Goal: Task Accomplishment & Management: Use online tool/utility

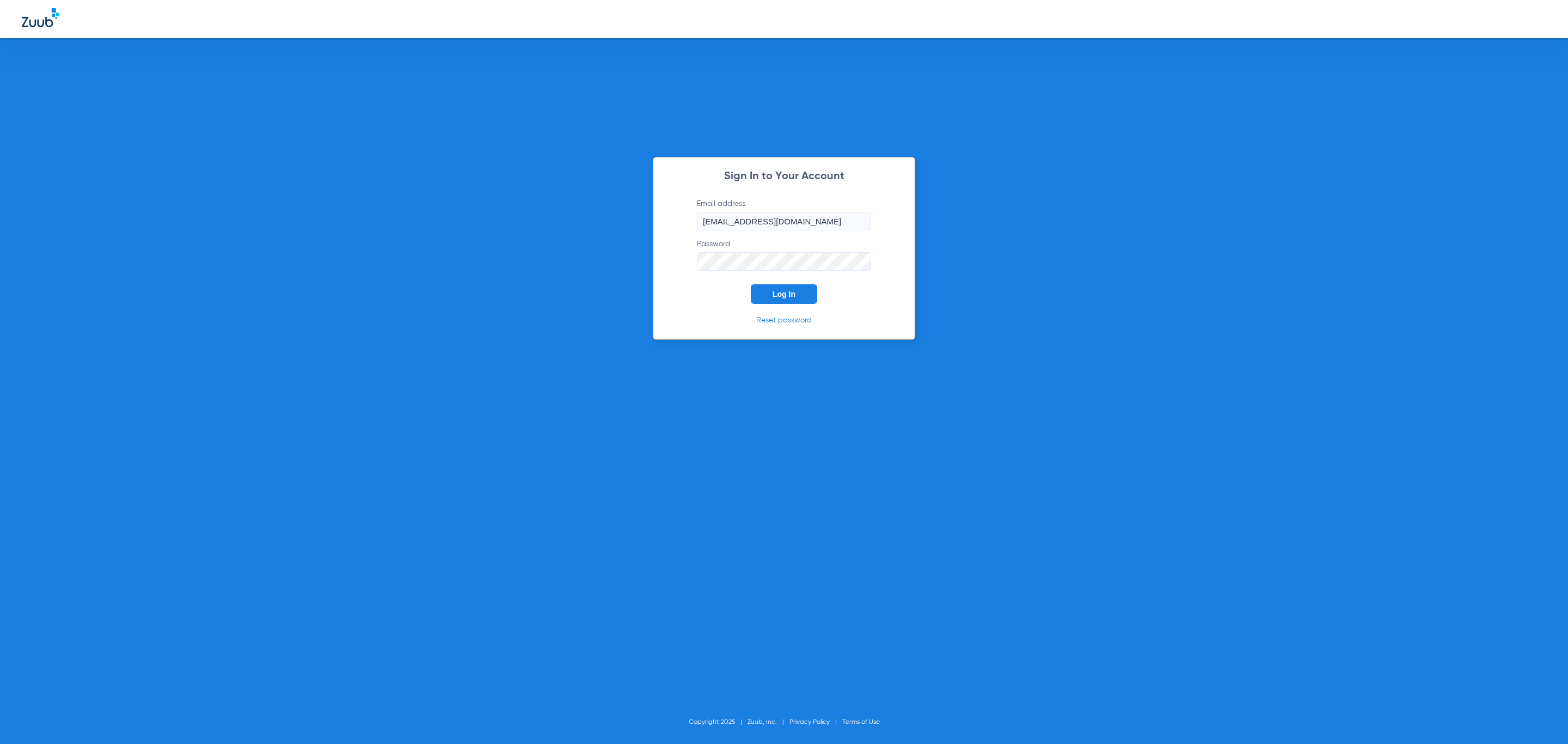
click at [778, 222] on input "[EMAIL_ADDRESS][DOMAIN_NAME]" at bounding box center [784, 221] width 174 height 18
click at [756, 288] on button "Log In" at bounding box center [784, 294] width 67 height 20
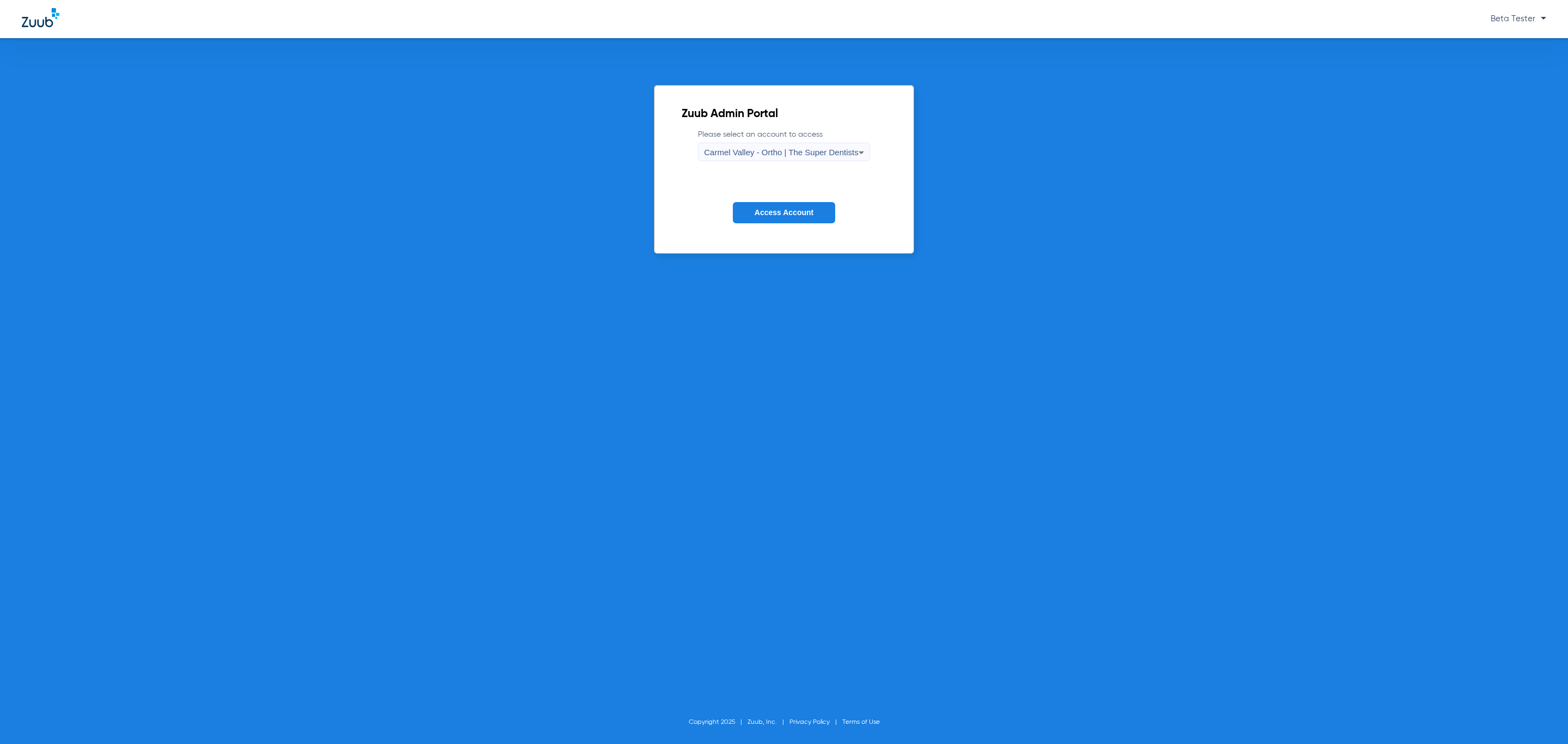
click at [765, 152] on span "Carmel Valley - Ortho | The Super Dentists" at bounding box center [781, 152] width 154 height 10
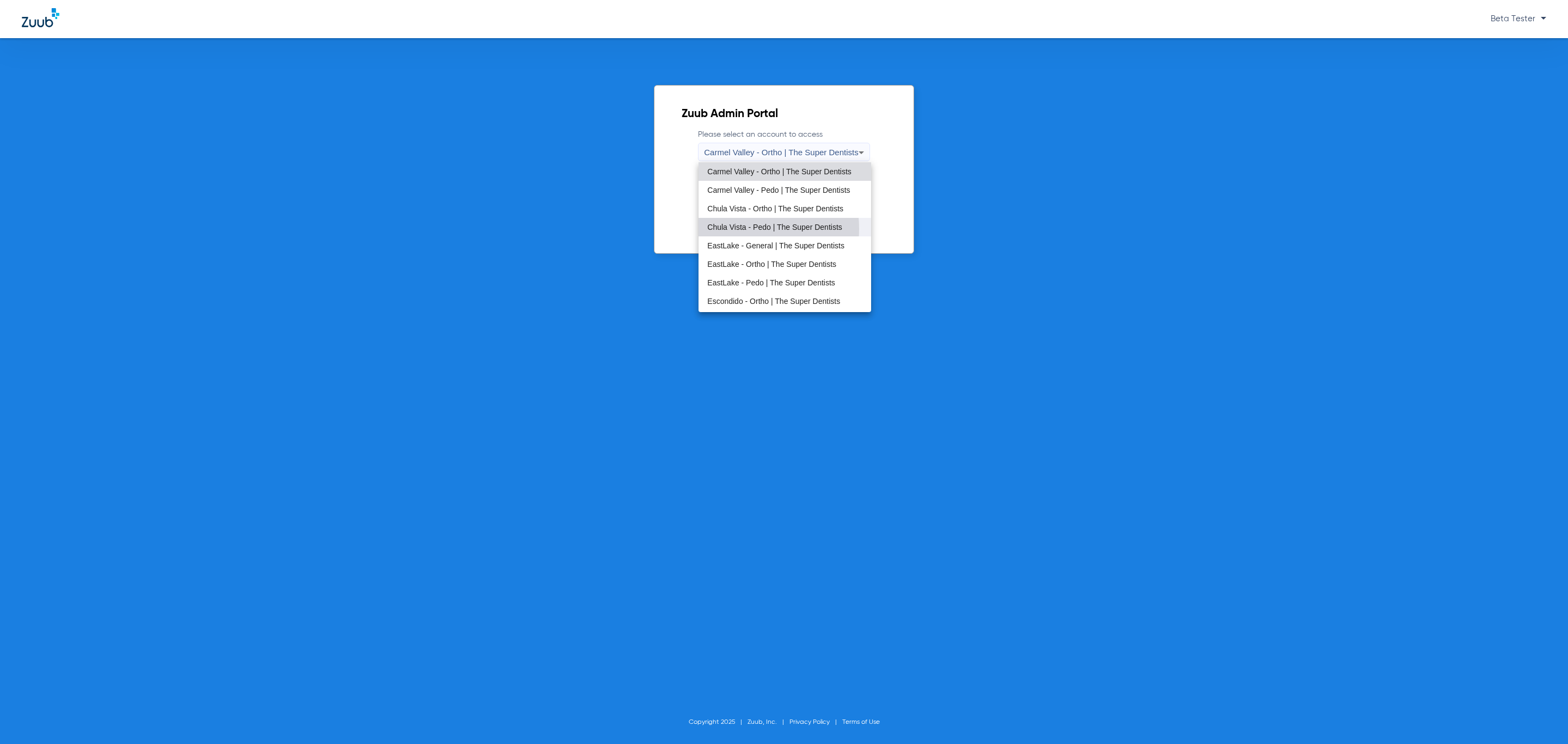
click at [740, 228] on span "Chula Vista - Pedo | The Super Dentists" at bounding box center [774, 227] width 134 height 8
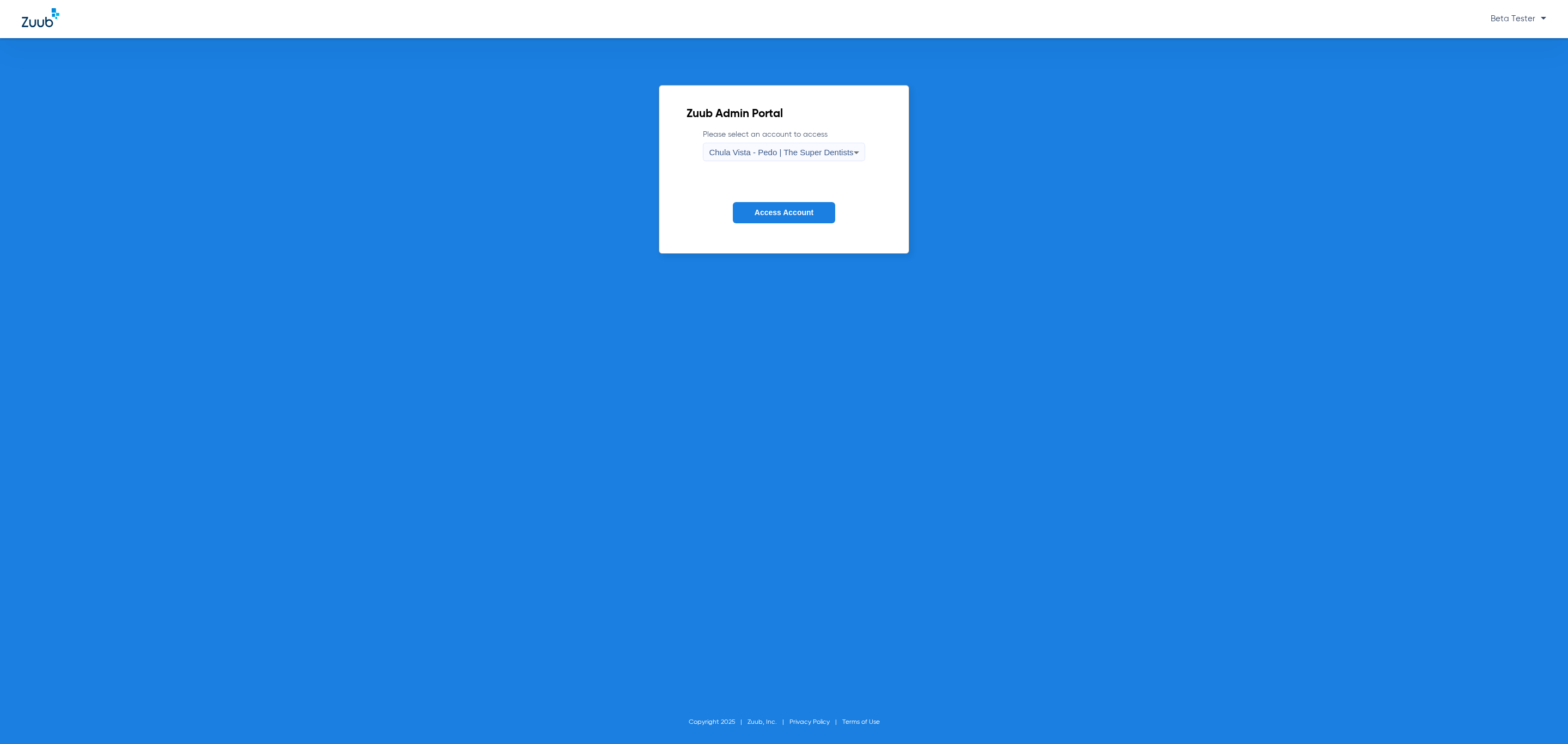
click at [770, 215] on span "Access Account" at bounding box center [784, 212] width 59 height 9
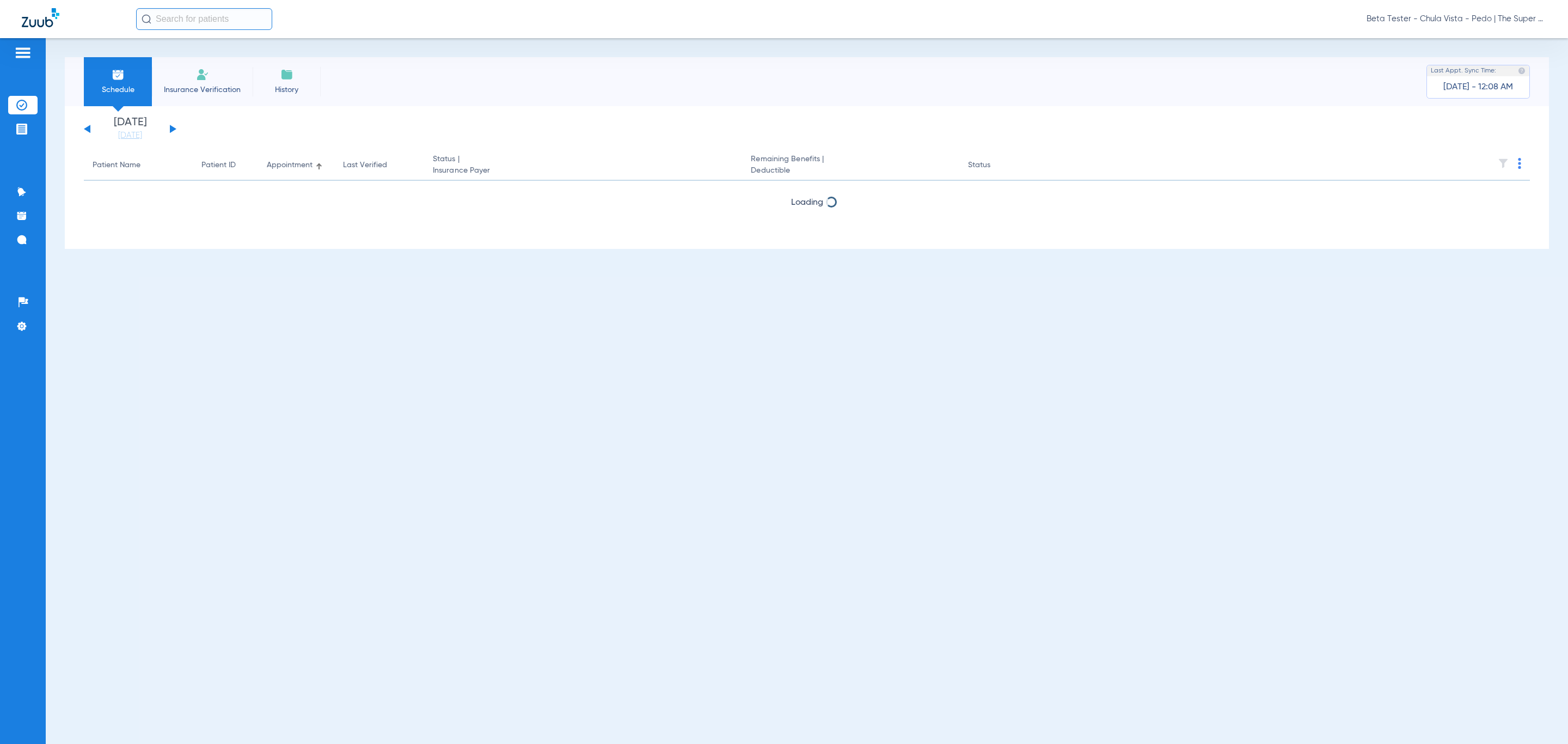
click at [224, 16] on input "text" at bounding box center [203, 18] width 136 height 22
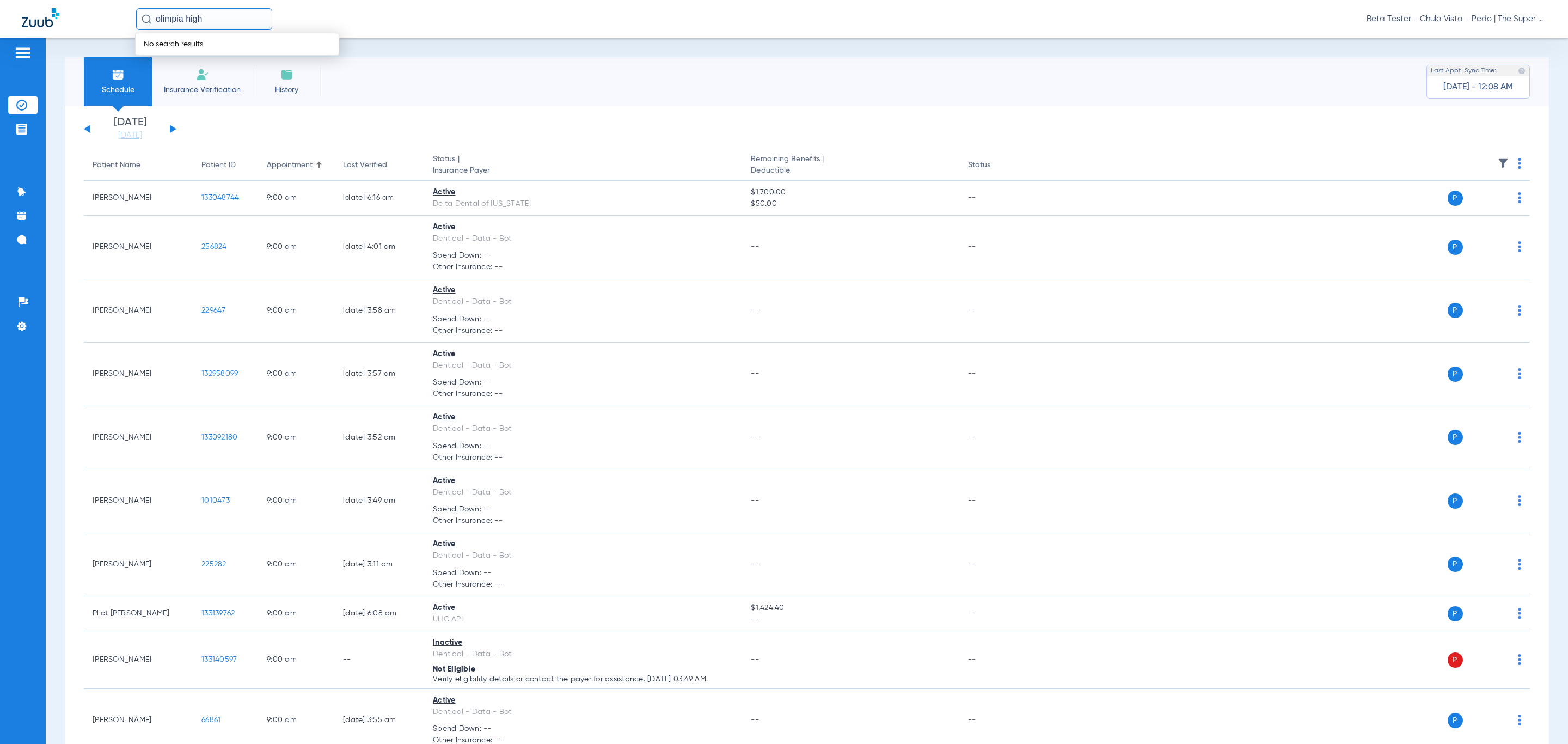
click at [211, 20] on input "olimpia high" at bounding box center [203, 18] width 136 height 22
click at [165, 18] on input "olimpia high" at bounding box center [203, 18] width 136 height 22
type input "olympia high"
click at [293, 62] on td "17005222" at bounding box center [314, 59] width 49 height 16
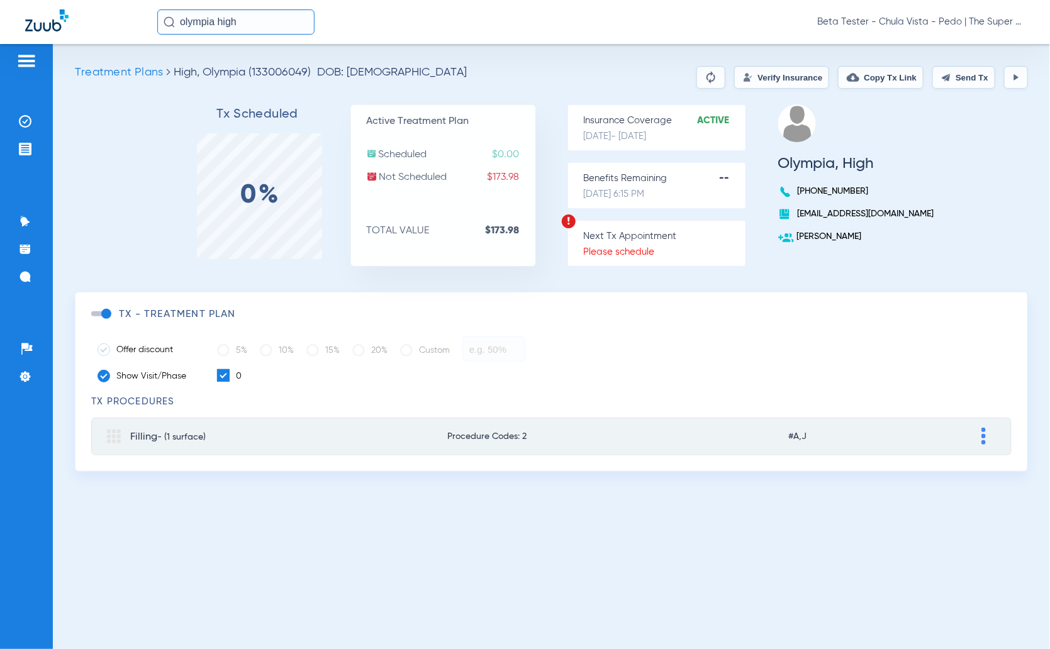
click at [770, 76] on button "Verify Insurance" at bounding box center [781, 77] width 95 height 23
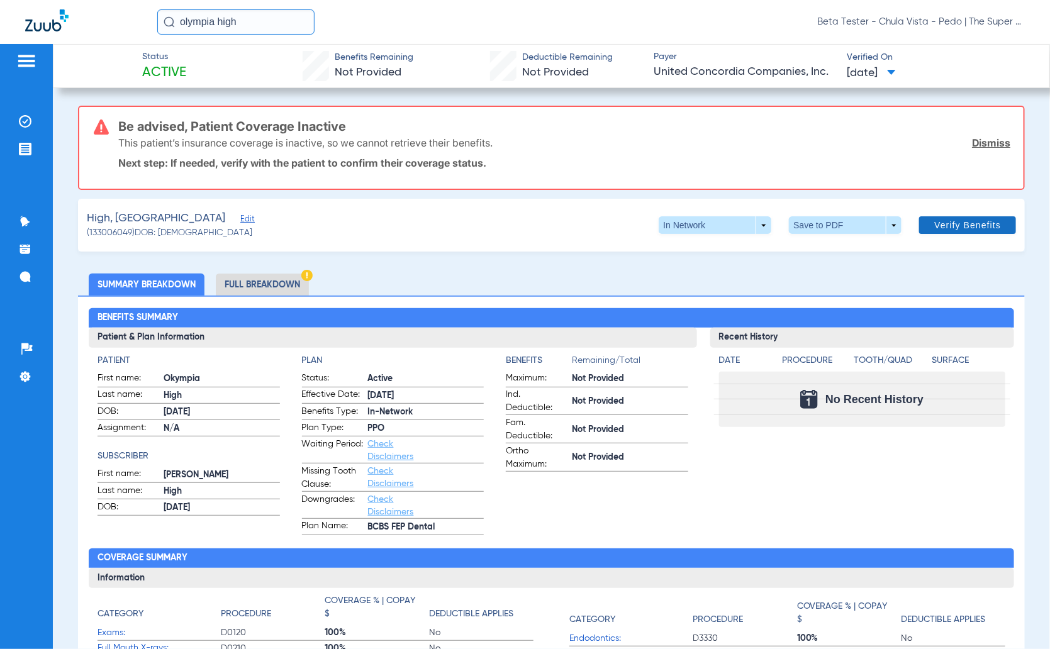
click at [935, 225] on span "Verify Benefits" at bounding box center [968, 225] width 67 height 10
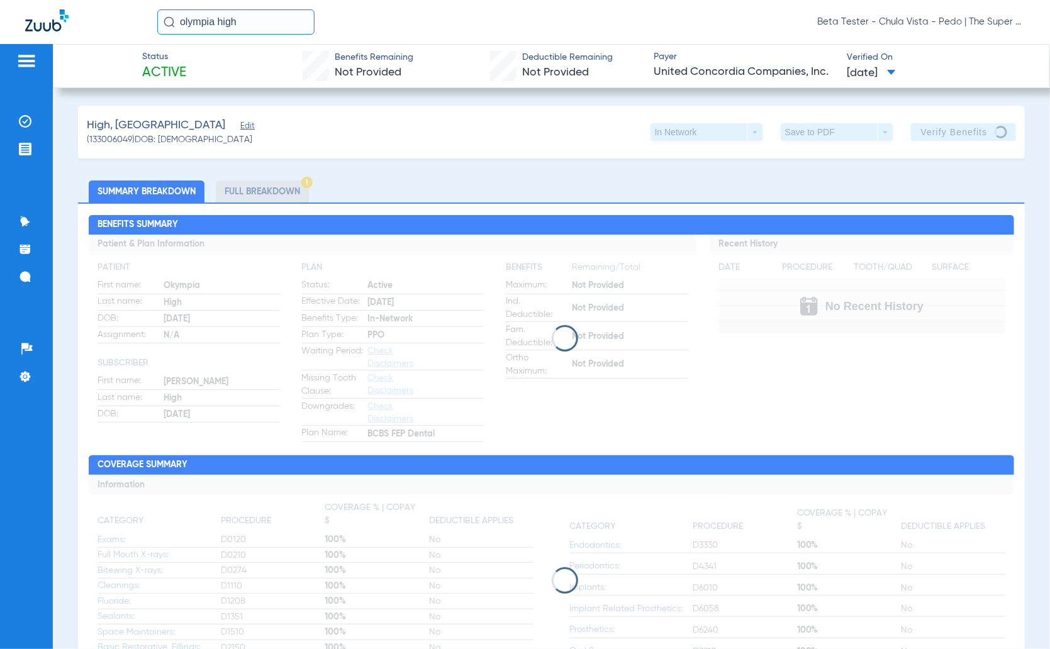
click at [278, 25] on input "olympia high" at bounding box center [235, 21] width 157 height 25
click at [271, 59] on th "ID" at bounding box center [275, 52] width 54 height 14
click at [272, 69] on td "133006049" at bounding box center [275, 68] width 54 height 18
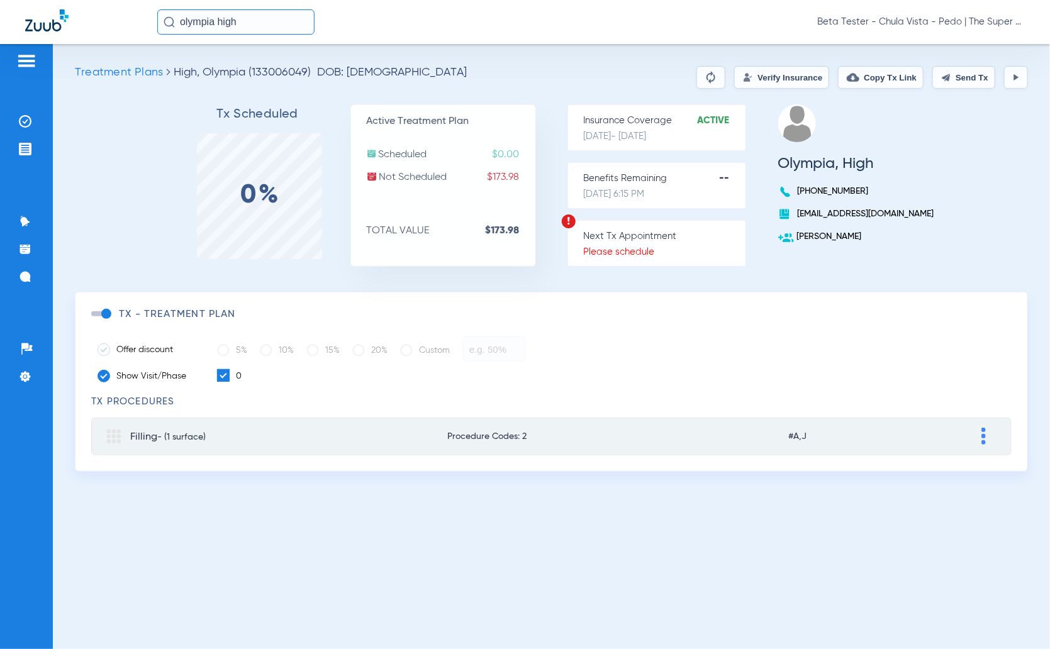
click at [776, 76] on button "Verify Insurance" at bounding box center [781, 77] width 95 height 23
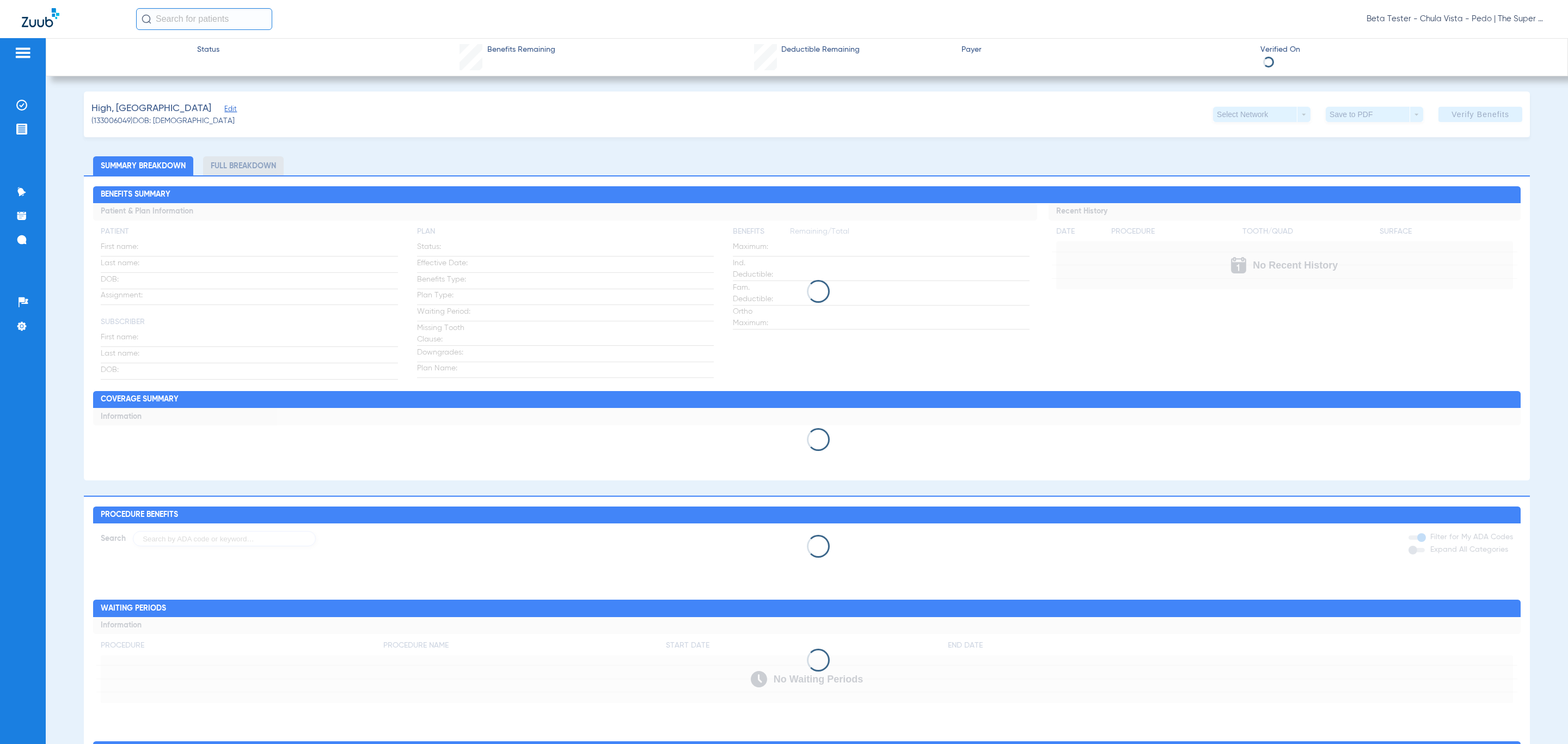
click at [195, 14] on input "text" at bounding box center [203, 18] width 136 height 22
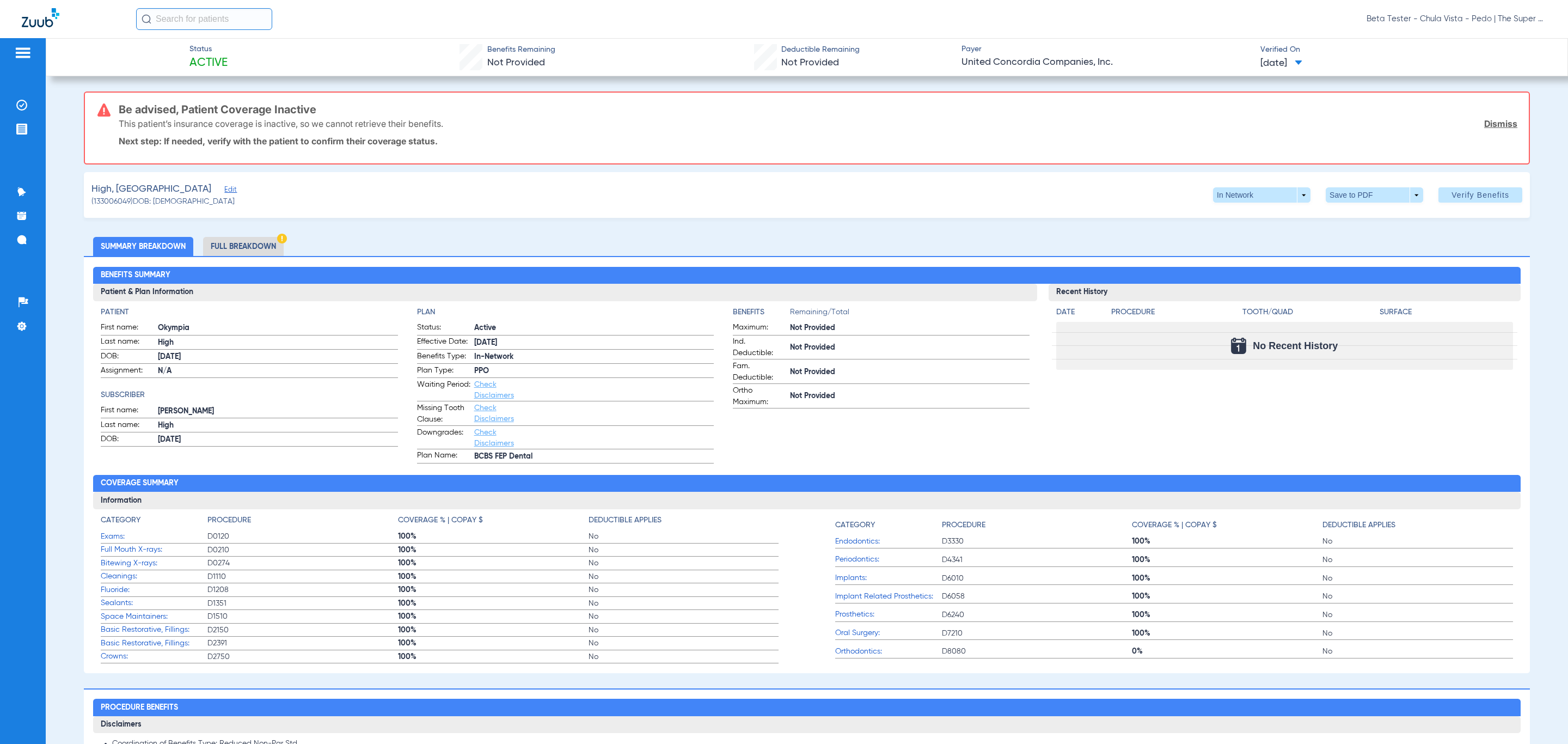
click at [1490, 23] on span "Beta Tester - Chula Vista - Pedo | The Super Dentists" at bounding box center [1457, 19] width 180 height 11
click at [1504, 39] on span "Account Selection" at bounding box center [1506, 38] width 61 height 8
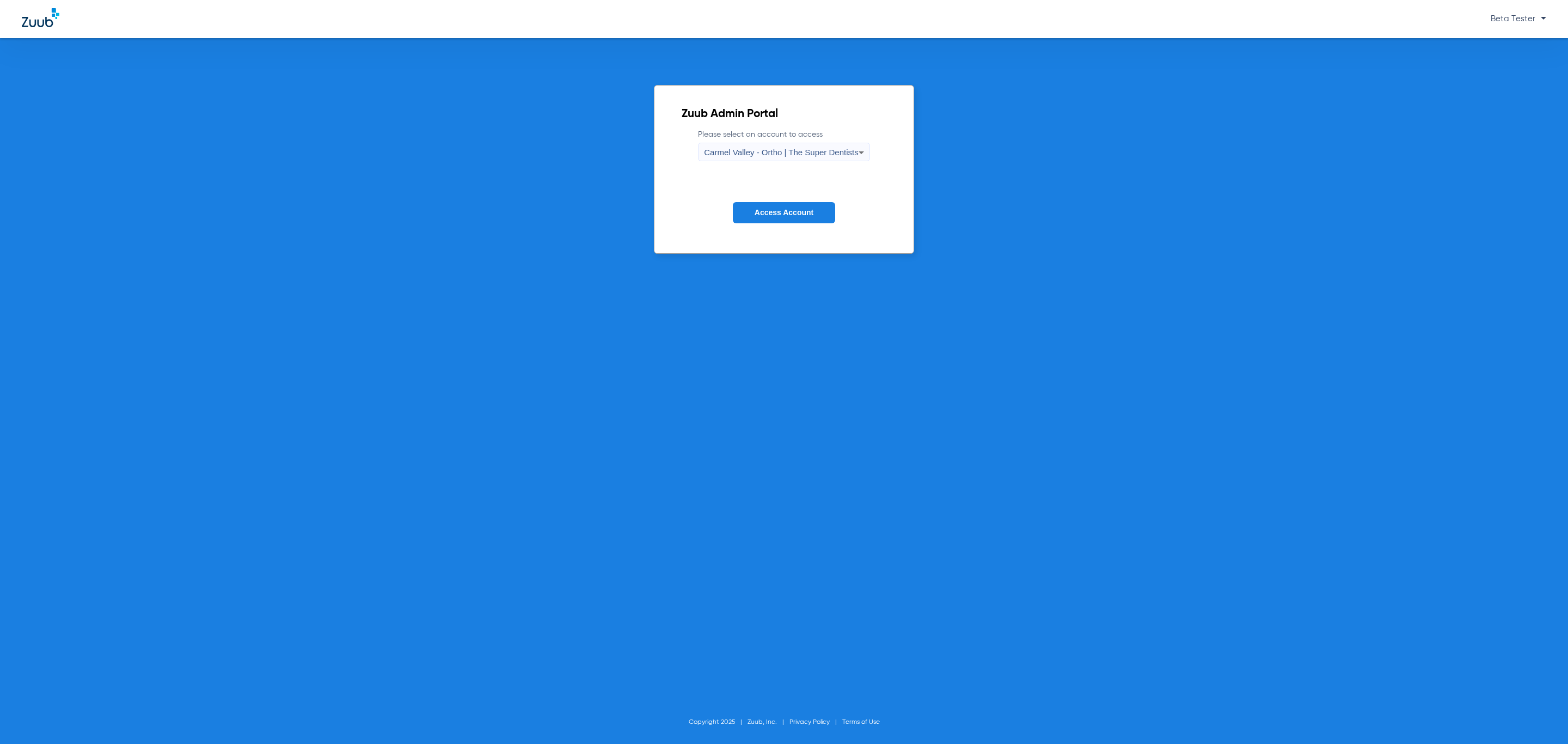
click at [855, 152] on icon at bounding box center [861, 152] width 13 height 13
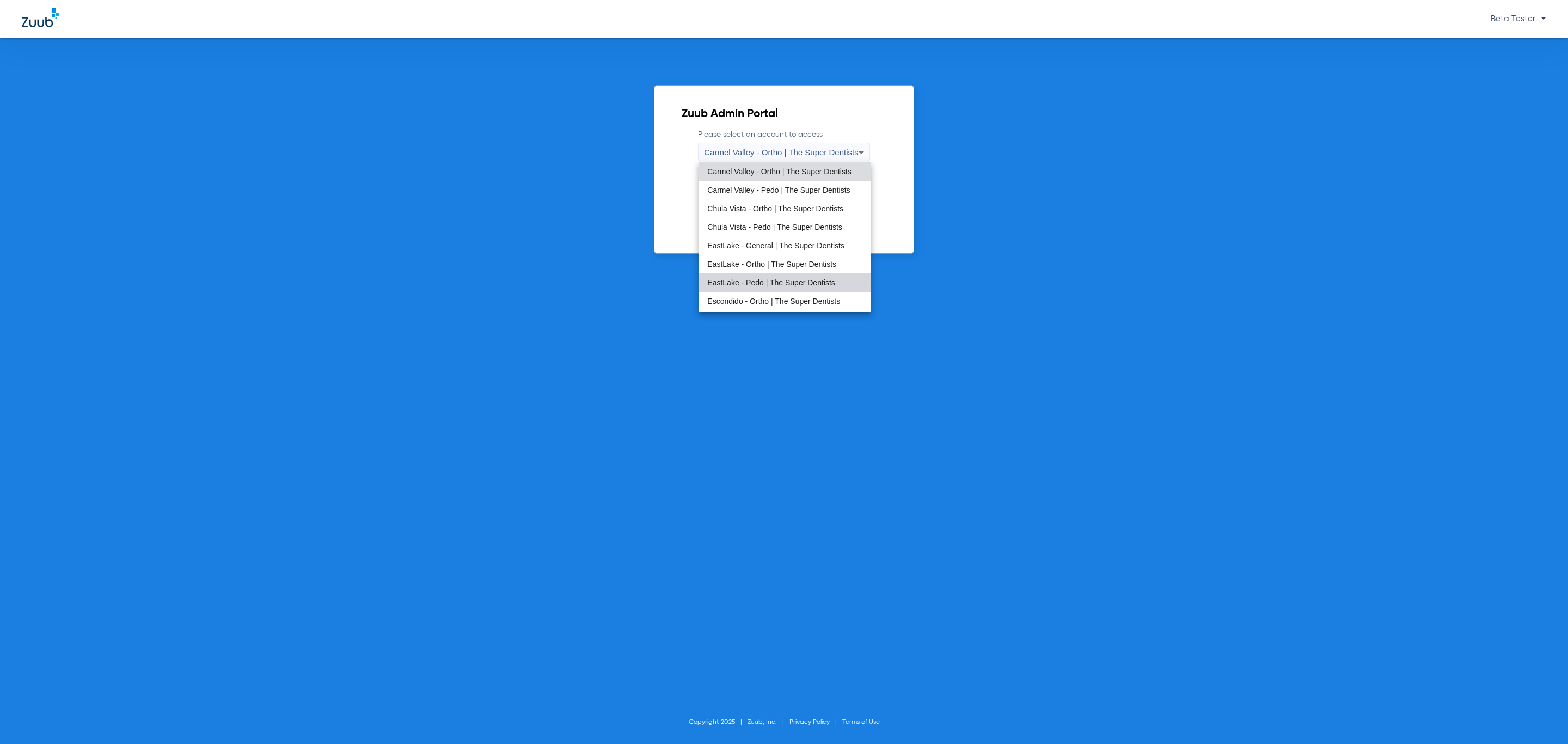
click at [788, 283] on span "EastLake - Pedo | The Super Dentists" at bounding box center [771, 282] width 128 height 8
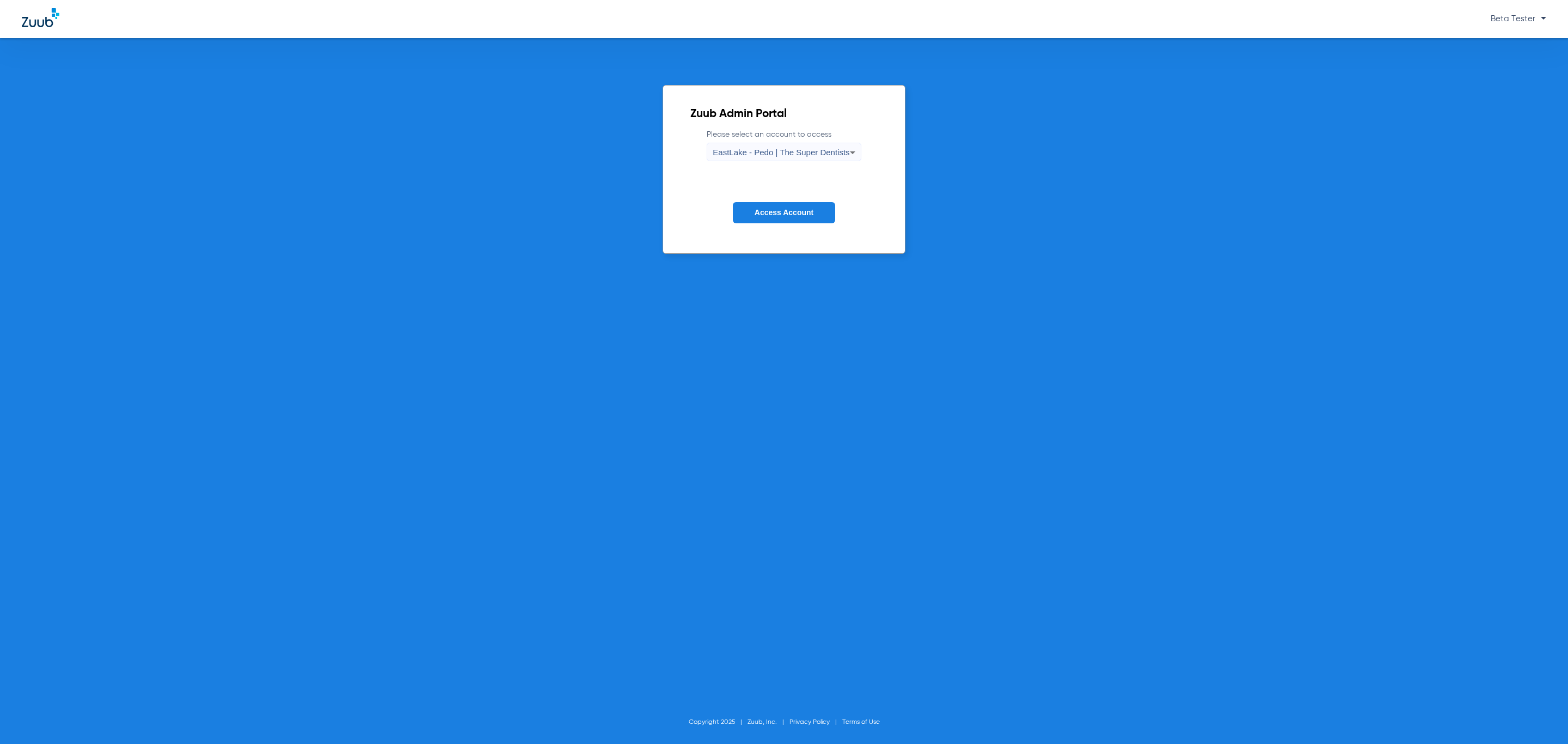
click at [799, 212] on span "Access Account" at bounding box center [784, 212] width 59 height 9
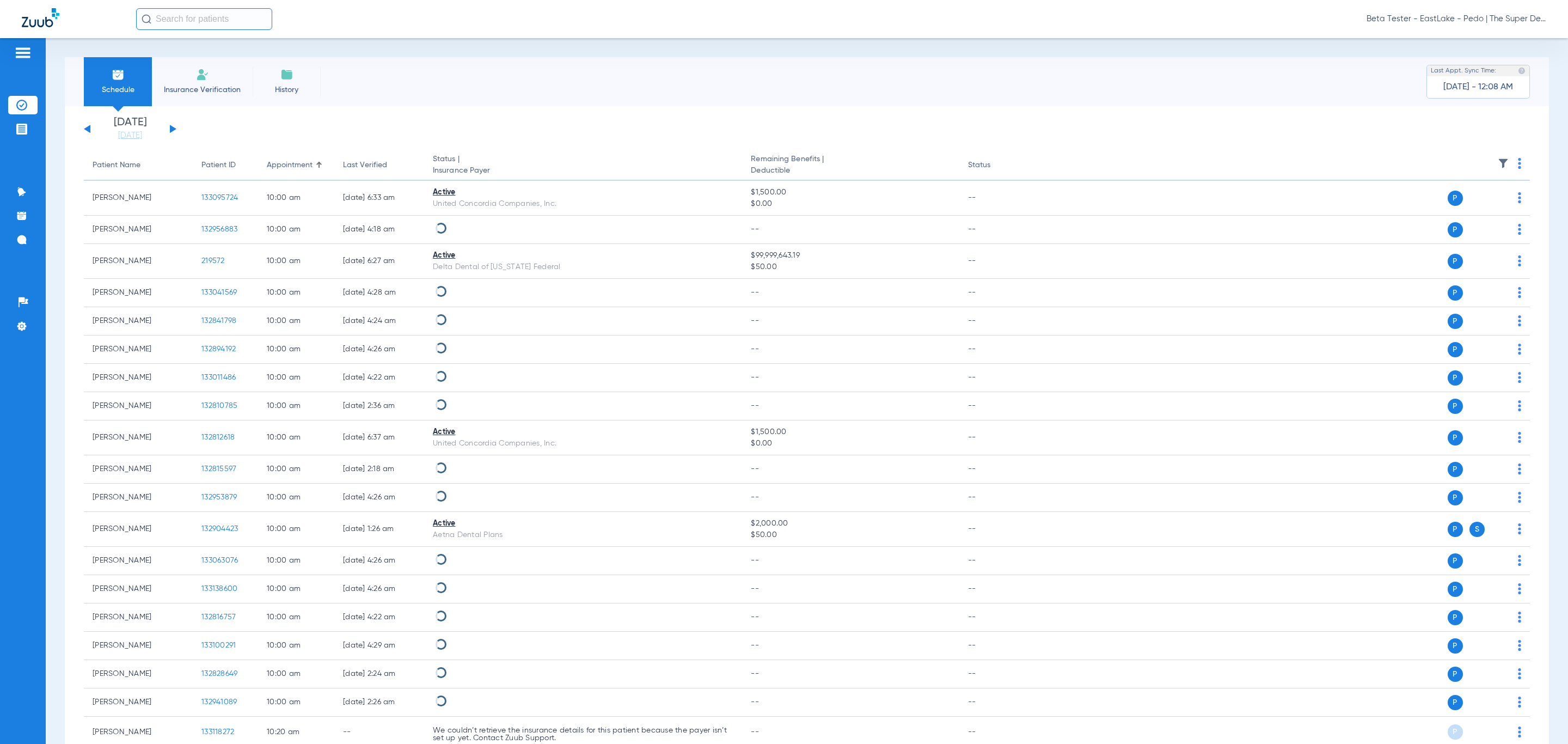
click at [200, 15] on input "text" at bounding box center [203, 18] width 136 height 22
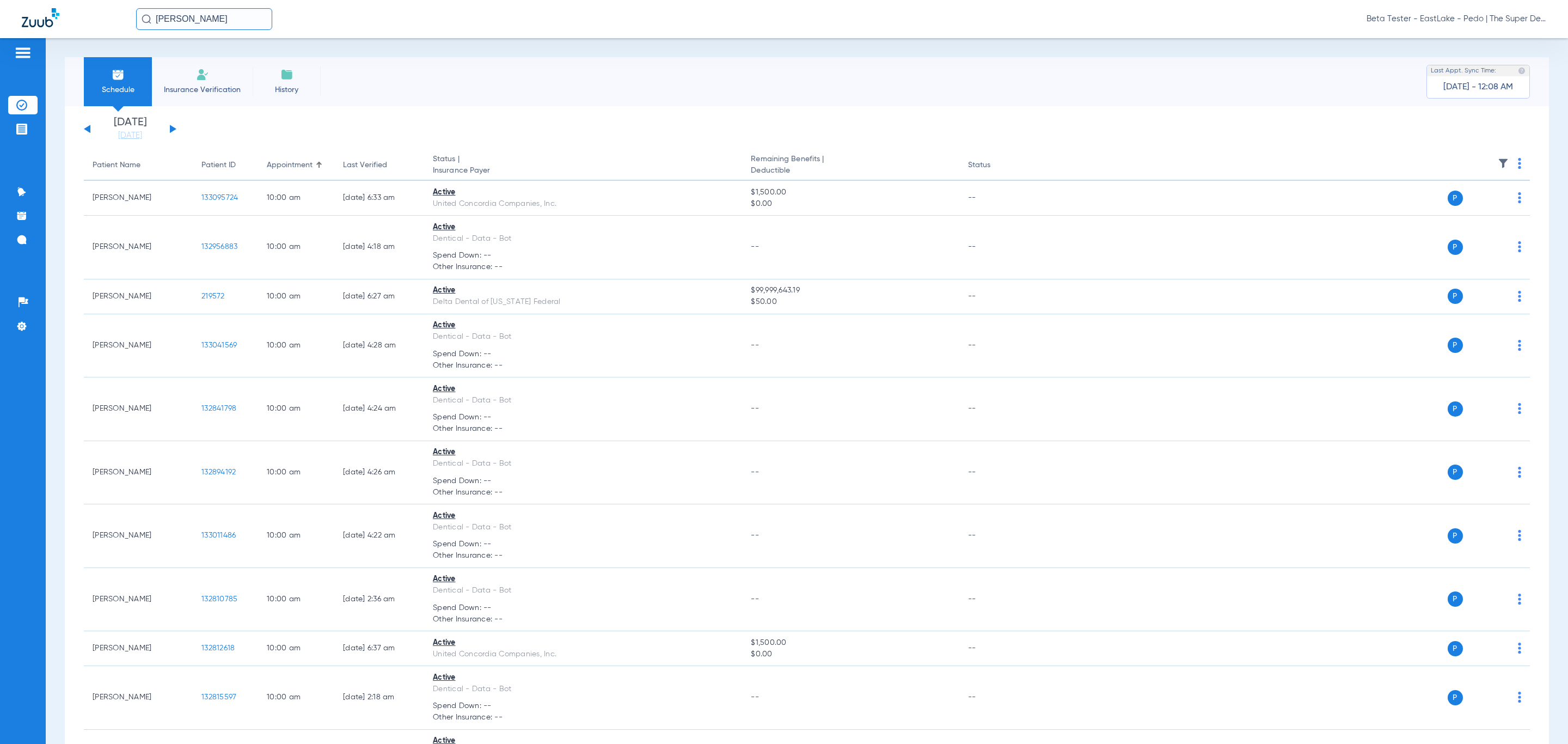
type input "[PERSON_NAME]"
click at [222, 20] on input "[PERSON_NAME]" at bounding box center [203, 18] width 136 height 22
click at [218, 18] on input "text" at bounding box center [203, 18] width 136 height 22
click at [180, 25] on input "text" at bounding box center [203, 18] width 136 height 22
click at [93, 17] on div "Beta Tester - EastLake - Pedo | The Super Dentists" at bounding box center [784, 19] width 1568 height 38
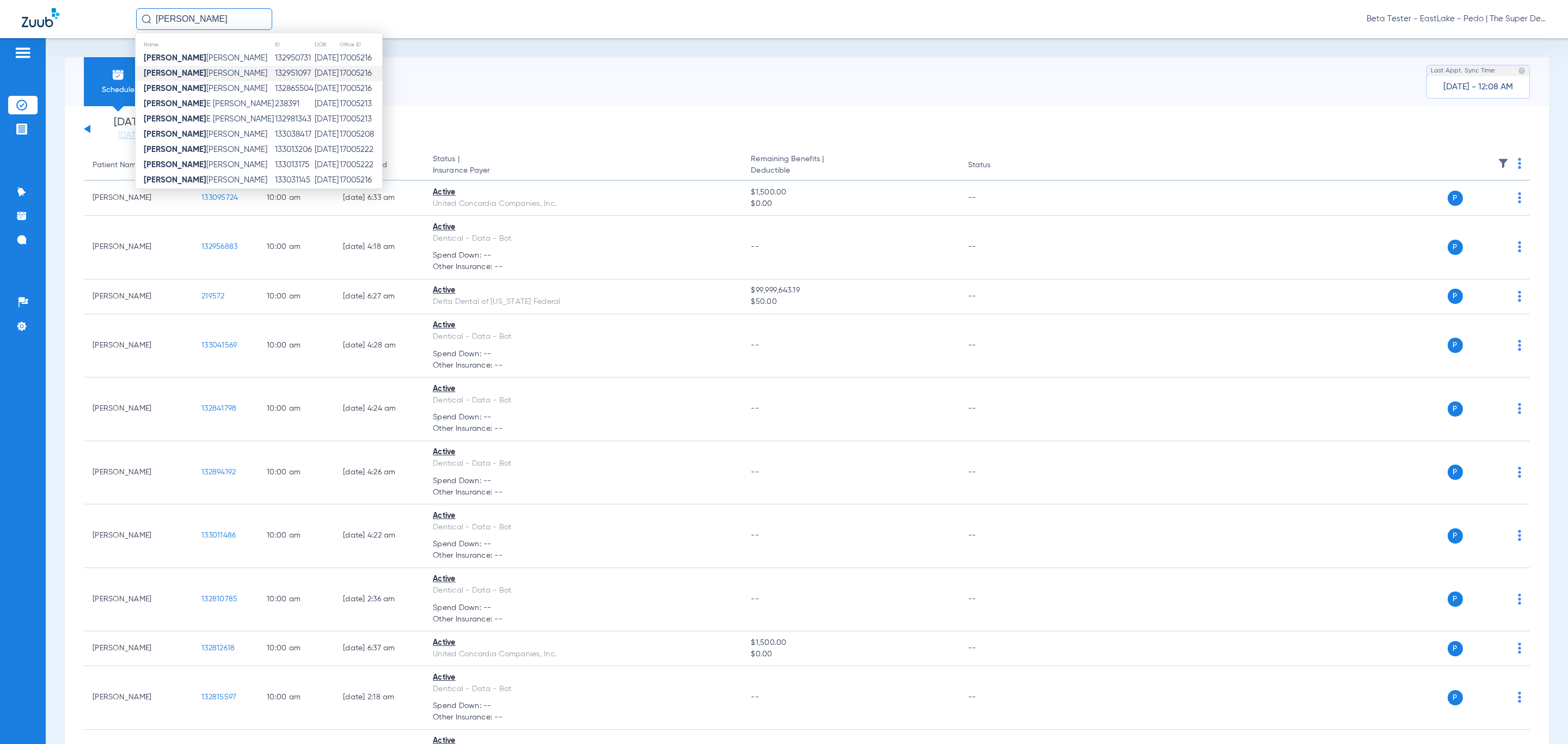
type input "[PERSON_NAME]"
click at [314, 73] on td "[DATE]" at bounding box center [326, 74] width 25 height 16
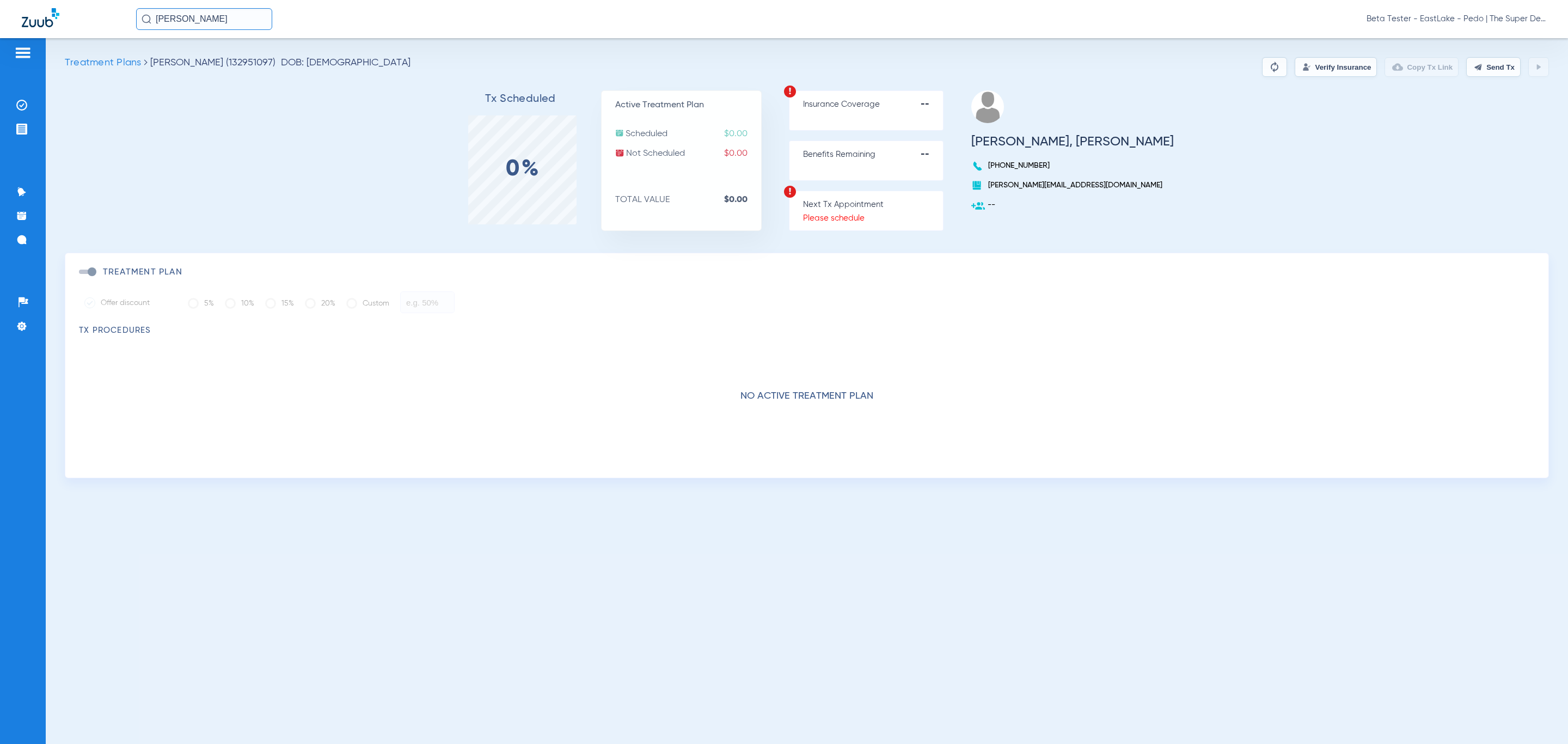
click at [1302, 64] on img at bounding box center [1307, 67] width 9 height 9
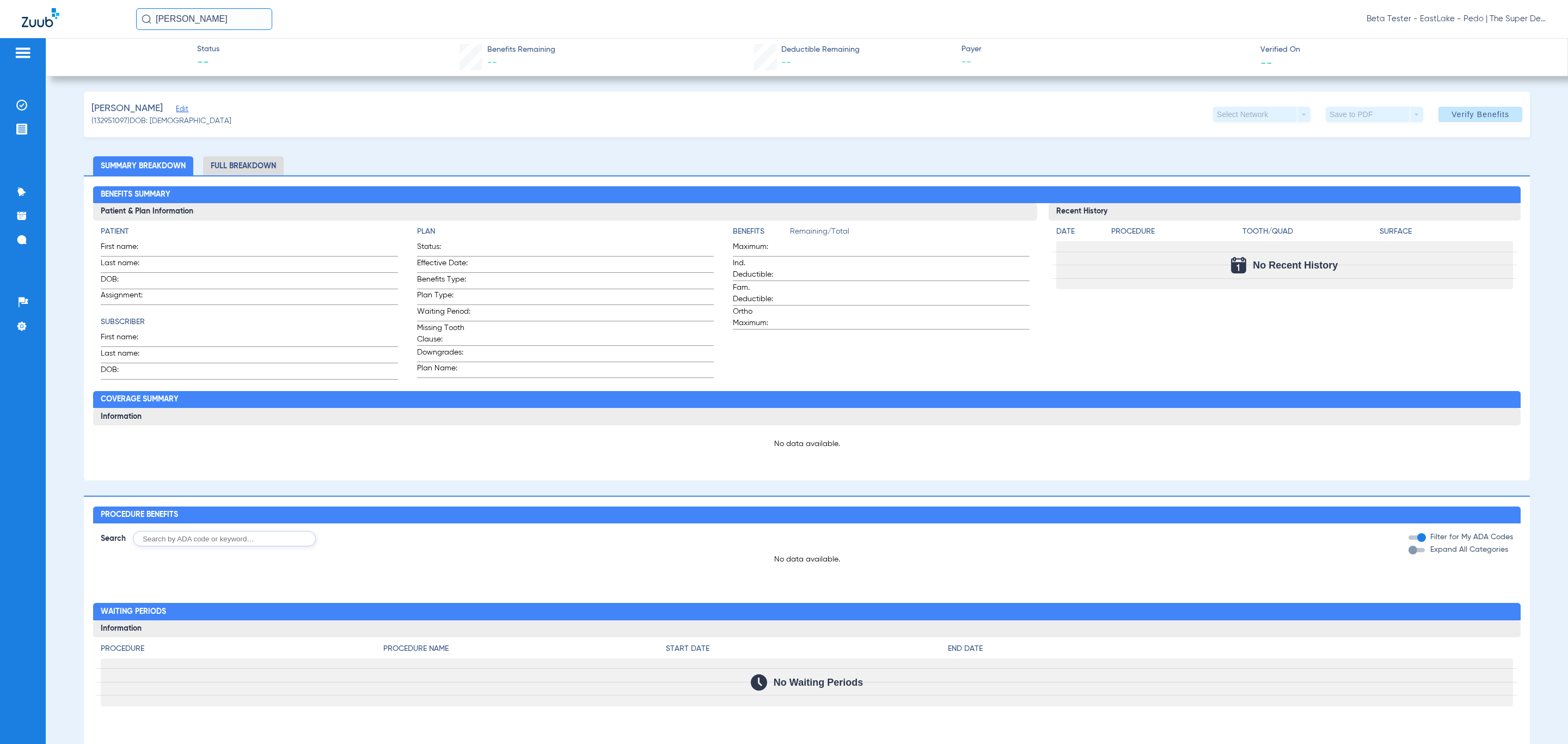
click at [208, 20] on input "[PERSON_NAME]" at bounding box center [203, 18] width 136 height 22
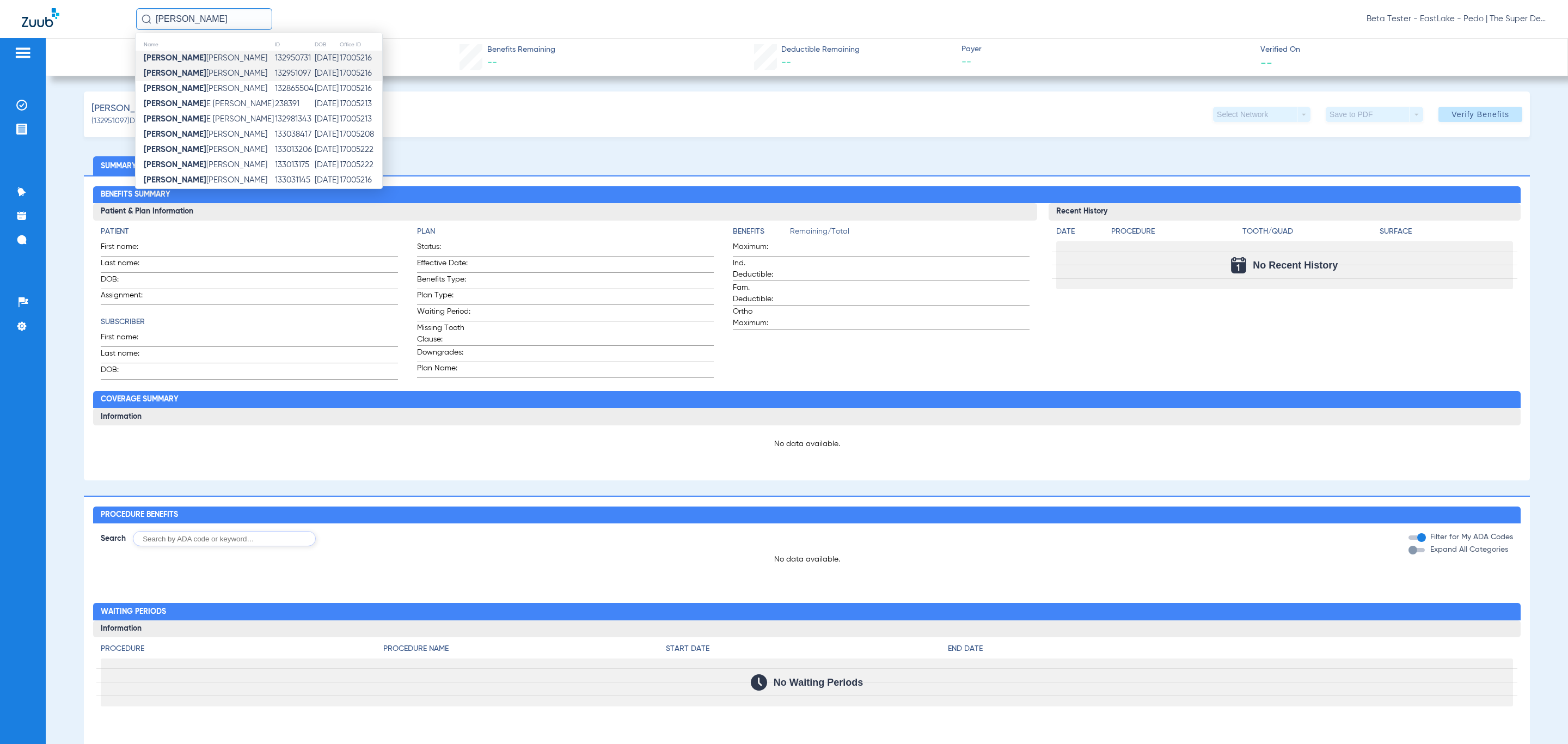
click at [274, 55] on td "132950731" at bounding box center [294, 59] width 40 height 16
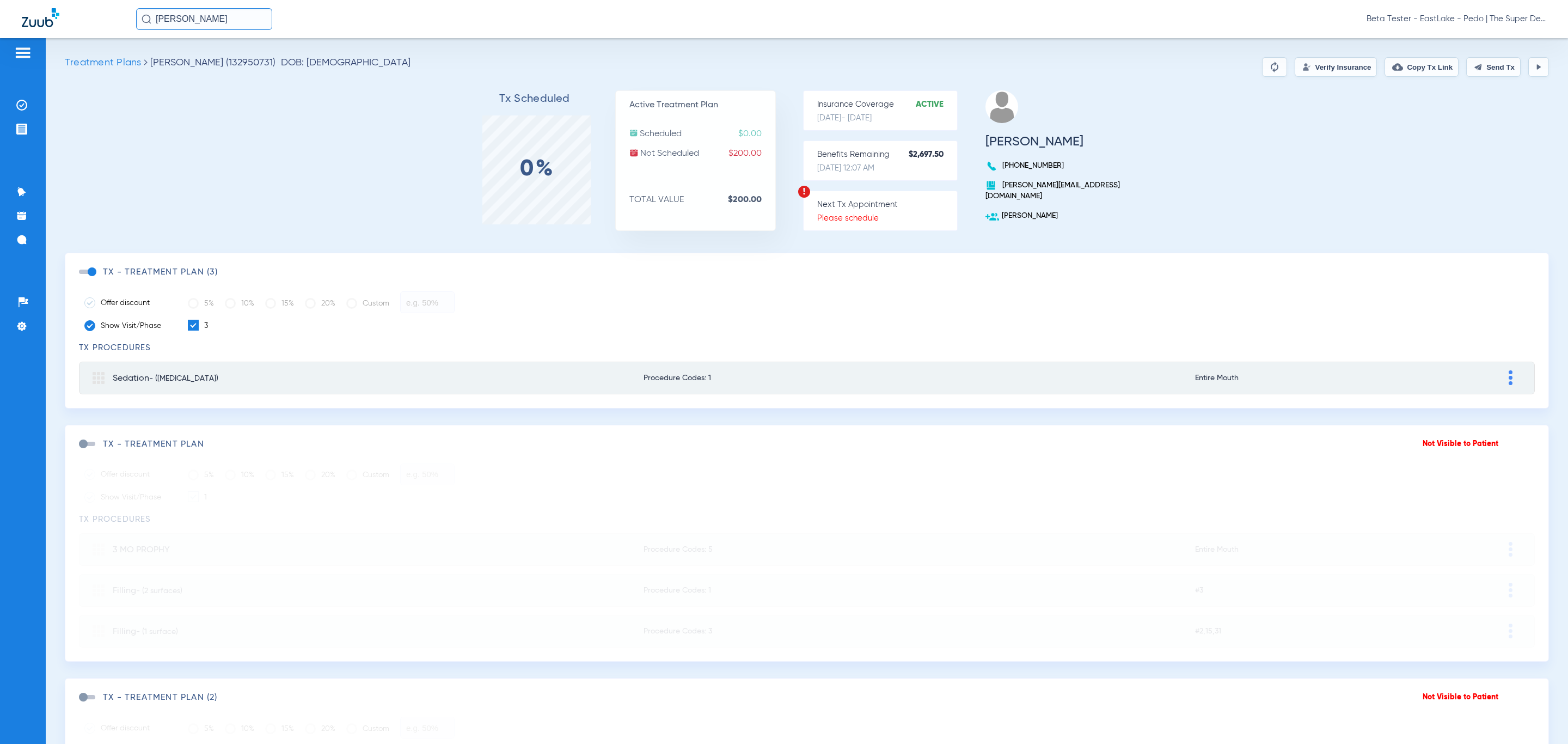
click at [1296, 64] on button "Verify Insurance" at bounding box center [1336, 67] width 82 height 20
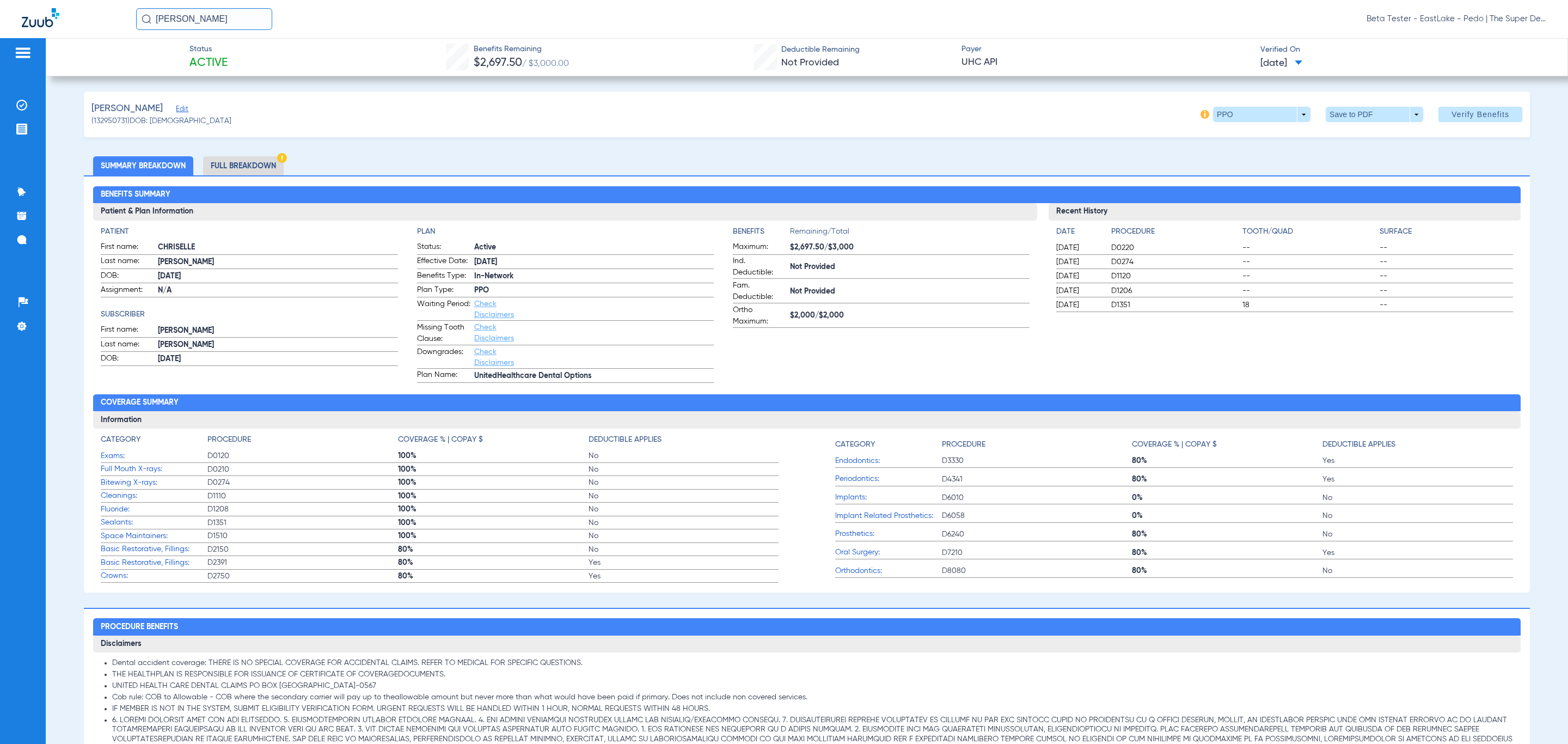
drag, startPoint x: 234, startPoint y: 18, endPoint x: 109, endPoint y: 42, distance: 127.3
click at [109, 42] on app-portal-wrapper "[PERSON_NAME] Tester - EastLake - Pedo | The Super Dentists Patients Insurance …" at bounding box center [784, 391] width 1568 height 782
